Goal: Transaction & Acquisition: Obtain resource

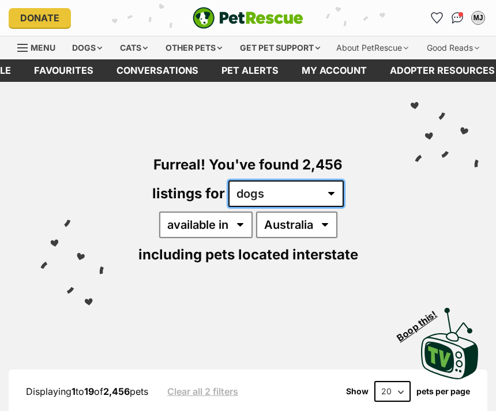
click at [328, 207] on select "any type of pet cats dogs other pets" at bounding box center [286, 194] width 115 height 27
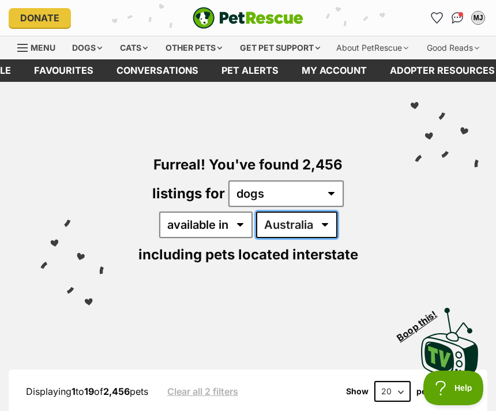
click at [327, 238] on select "Australia ACT NSW NT QLD SA TAS VIC WA" at bounding box center [296, 225] width 81 height 27
select select "WA"
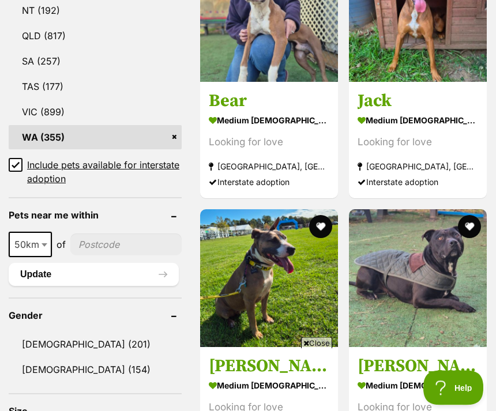
scroll to position [754, 0]
click at [36, 253] on span "50km" at bounding box center [30, 245] width 41 height 16
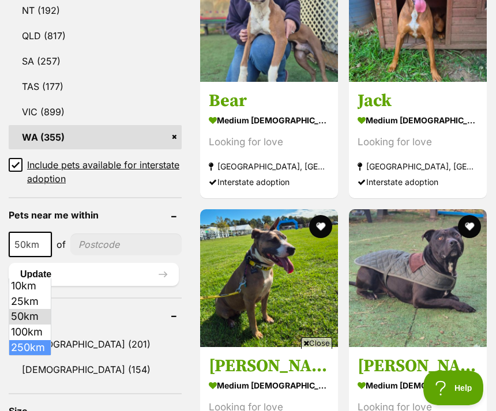
select select "250"
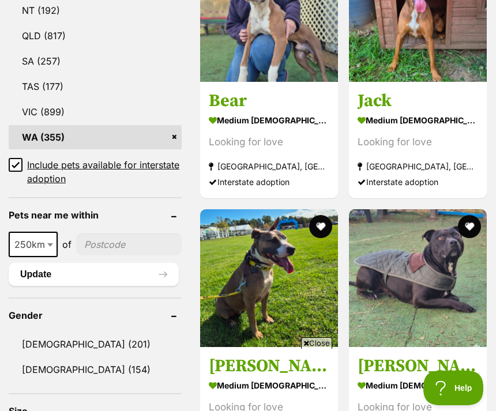
click at [110, 256] on input"] "postcode" at bounding box center [129, 245] width 106 height 22
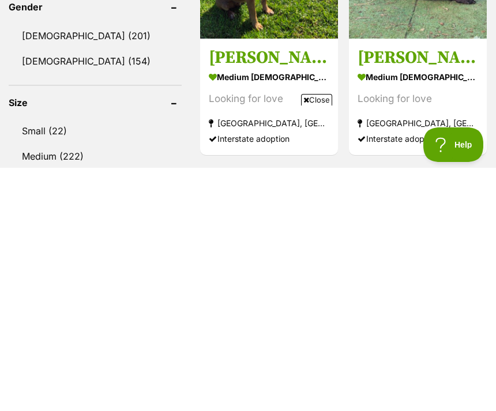
scroll to position [820, 0]
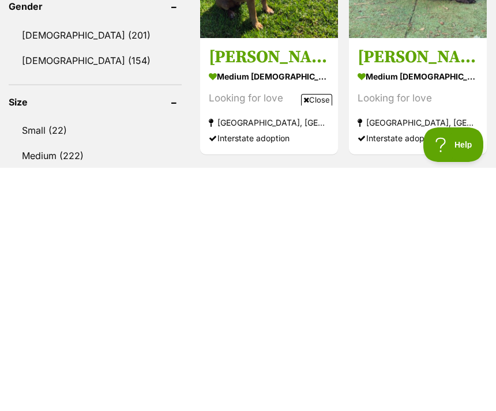
type input"] "6036"
click at [81, 292] on link "Female (154)" at bounding box center [95, 304] width 173 height 24
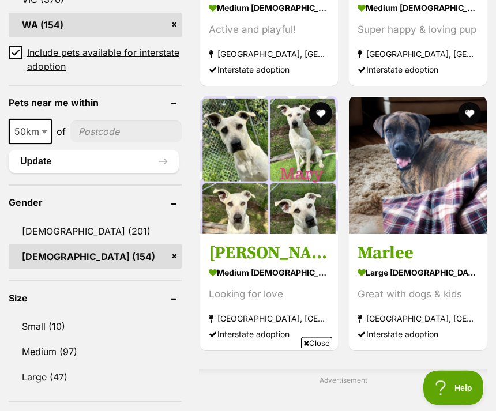
click at [48, 318] on link "Small (10)" at bounding box center [95, 327] width 173 height 24
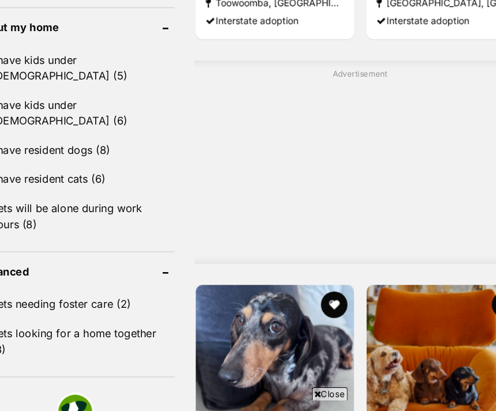
scroll to position [1337, 0]
